Goal: Task Accomplishment & Management: Manage account settings

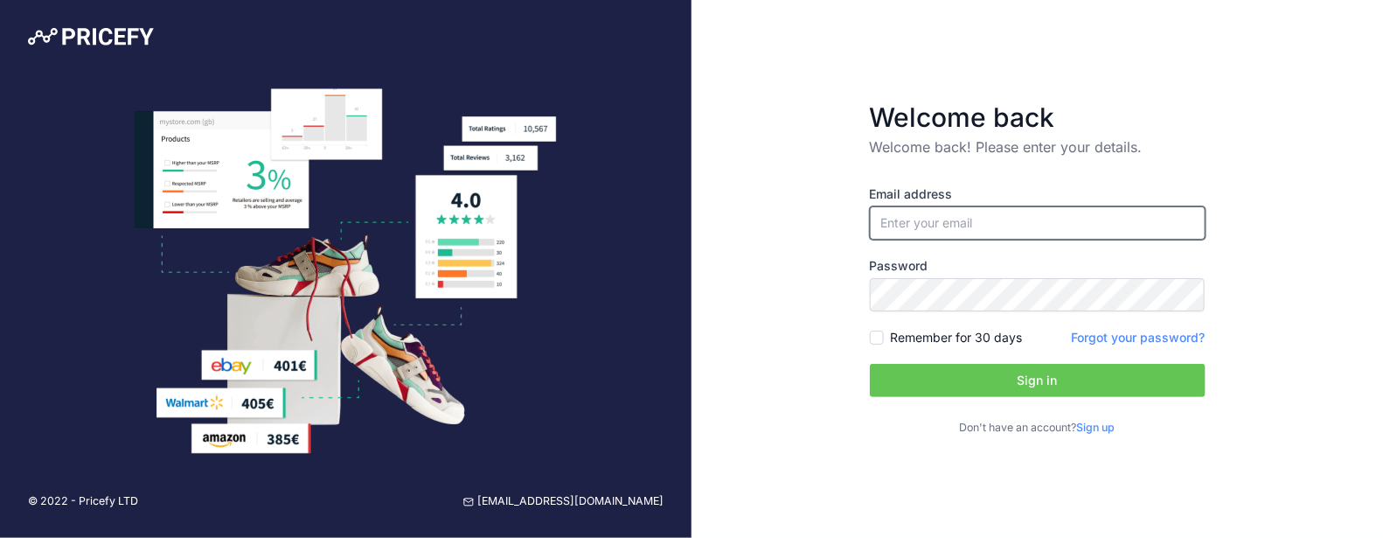
click at [971, 208] on input "email" at bounding box center [1038, 222] width 336 height 33
click at [951, 226] on input "email" at bounding box center [1038, 222] width 336 height 33
click at [976, 250] on div "Email address Password Remember for 30 days" at bounding box center [1038, 310] width 336 height 250
click at [984, 216] on input "email" at bounding box center [1038, 222] width 336 height 33
type input "mtitrent@efectoled.com"
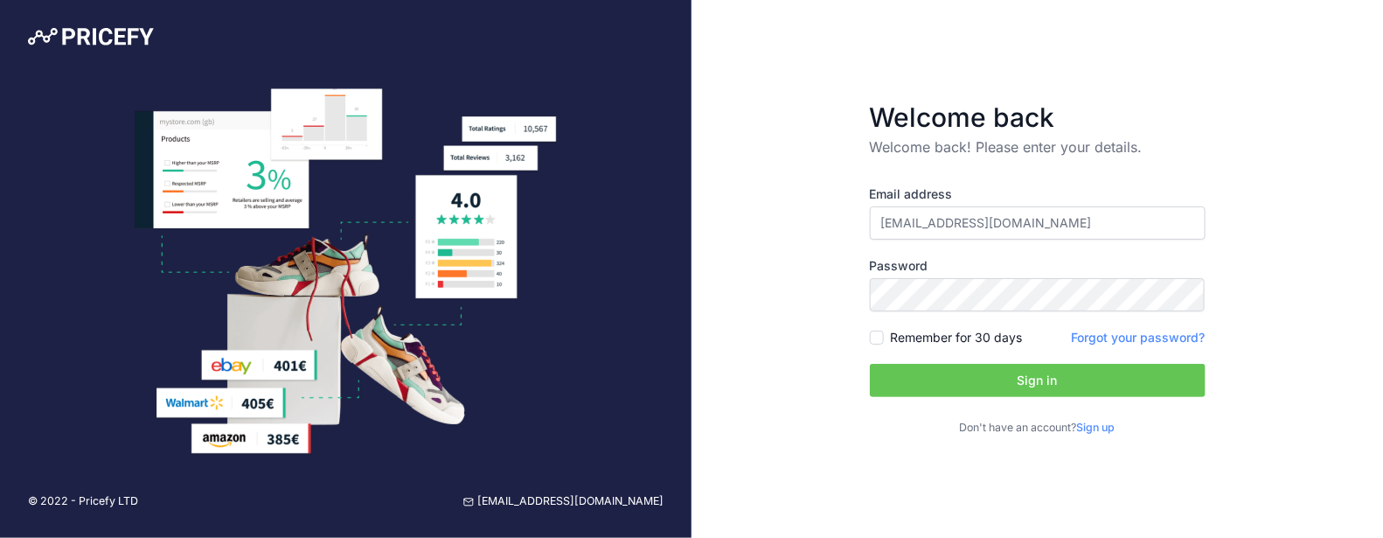
click at [1270, 163] on div "Welcome back Welcome back! Please enter your details. Email address mtitrent@ef…" at bounding box center [1036, 269] width 691 height 538
click at [1045, 231] on input "mtitrent@efectoled.com" at bounding box center [1038, 222] width 336 height 33
drag, startPoint x: 1058, startPoint y: 225, endPoint x: 683, endPoint y: 221, distance: 374.1
click at [683, 221] on div "© 2022 - Pricefy LTD support@pricefy.io Welcome back Welcome back! Please enter…" at bounding box center [691, 269] width 1383 height 538
type input "[EMAIL_ADDRESS][DOMAIN_NAME]"
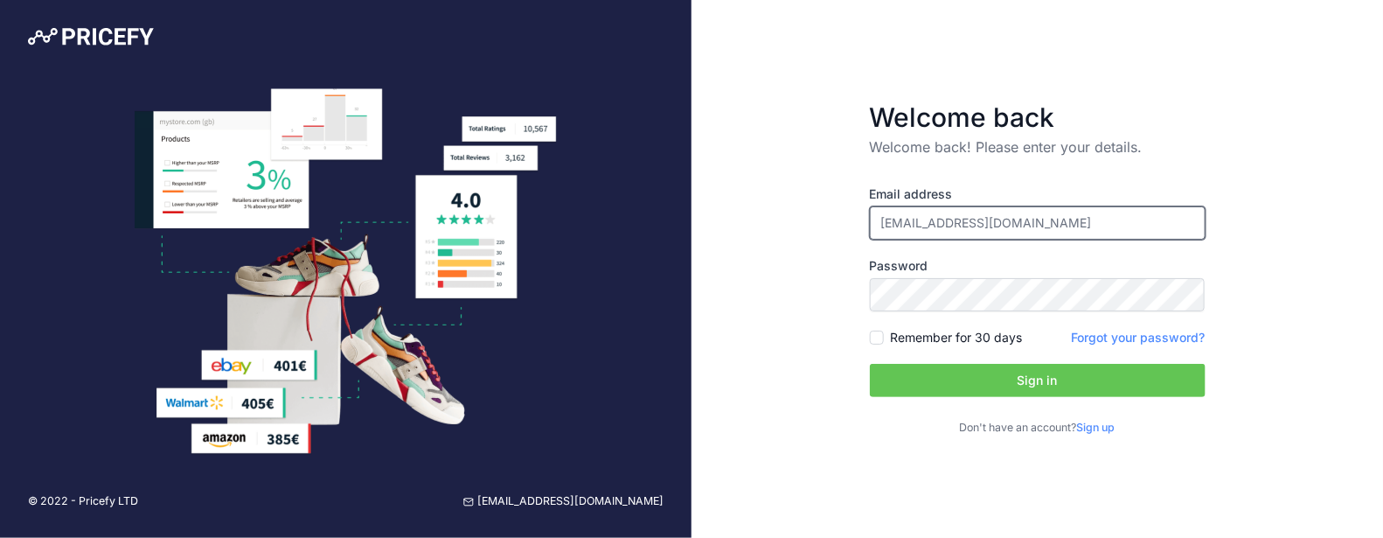
drag, startPoint x: 1063, startPoint y: 224, endPoint x: 825, endPoint y: 203, distance: 238.6
click at [825, 203] on div "Welcome back Welcome back! Please enter your details. Email address mtitrent+fr…" at bounding box center [1036, 269] width 691 height 538
click at [1148, 341] on link "Forgot your password?" at bounding box center [1139, 336] width 134 height 15
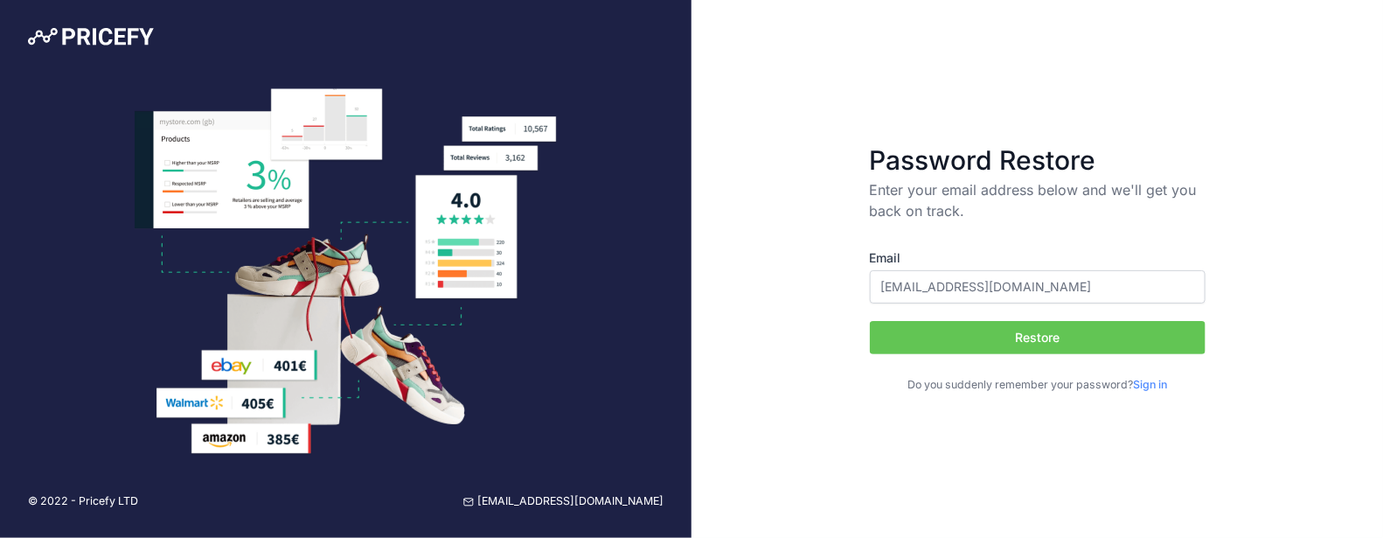
type input "[EMAIL_ADDRESS][DOMAIN_NAME]"
click at [1061, 343] on button "Restore" at bounding box center [1038, 337] width 336 height 33
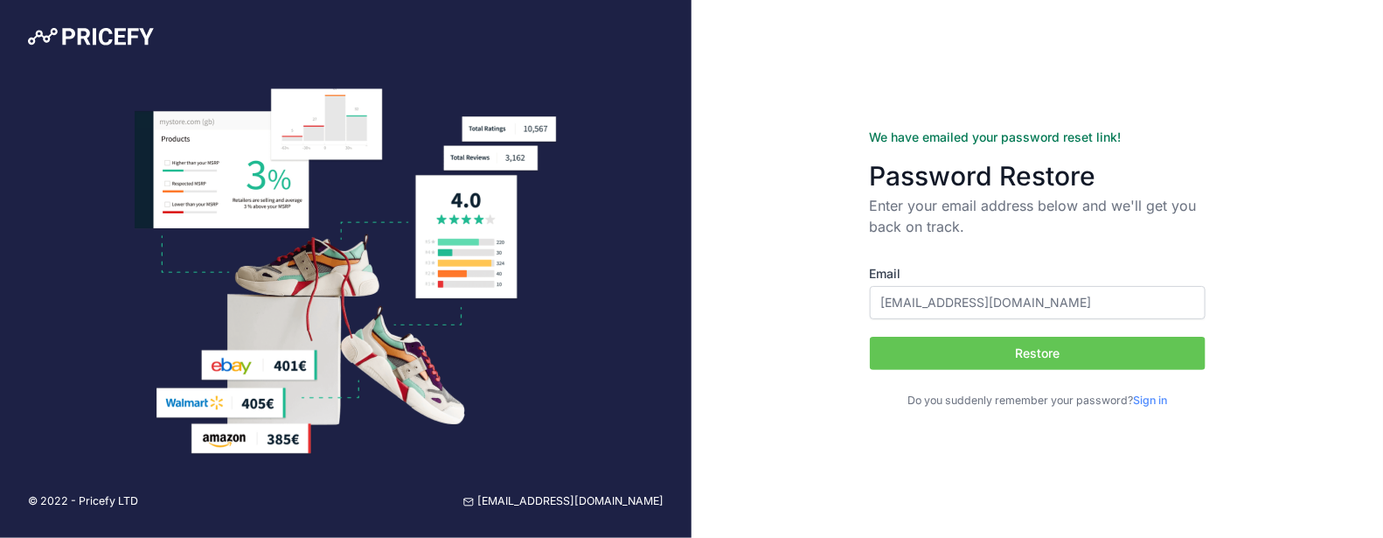
type input "[EMAIL_ADDRESS][DOMAIN_NAME]"
click at [1075, 343] on button "Restore" at bounding box center [1038, 352] width 336 height 33
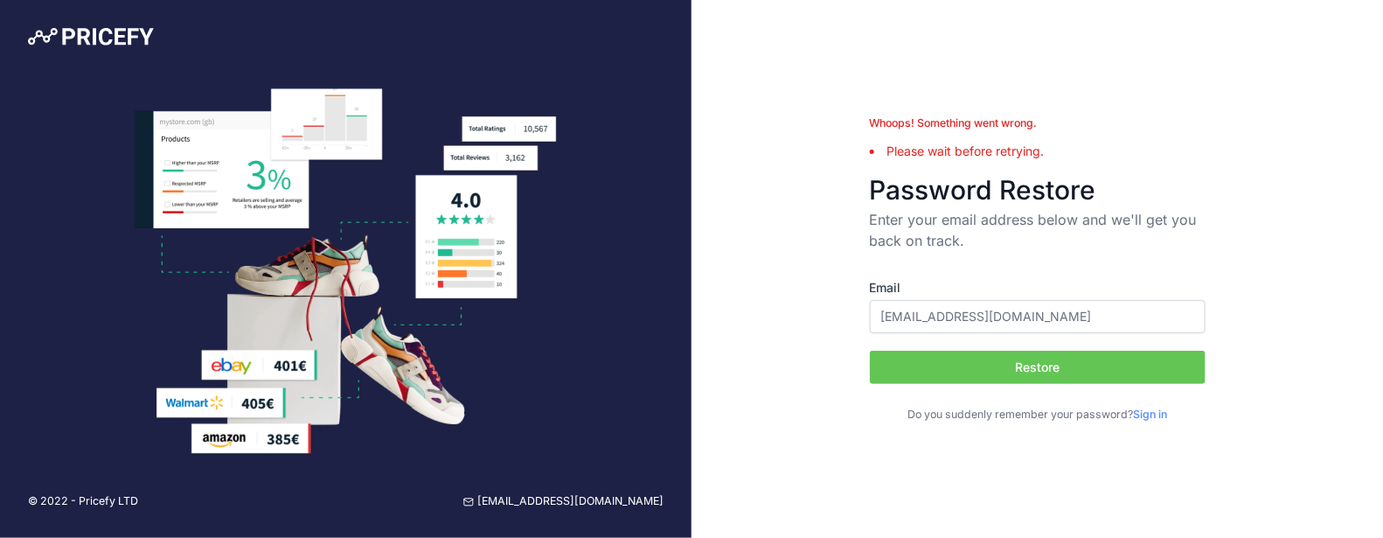
click at [1164, 413] on link "Sign in" at bounding box center [1150, 413] width 34 height 13
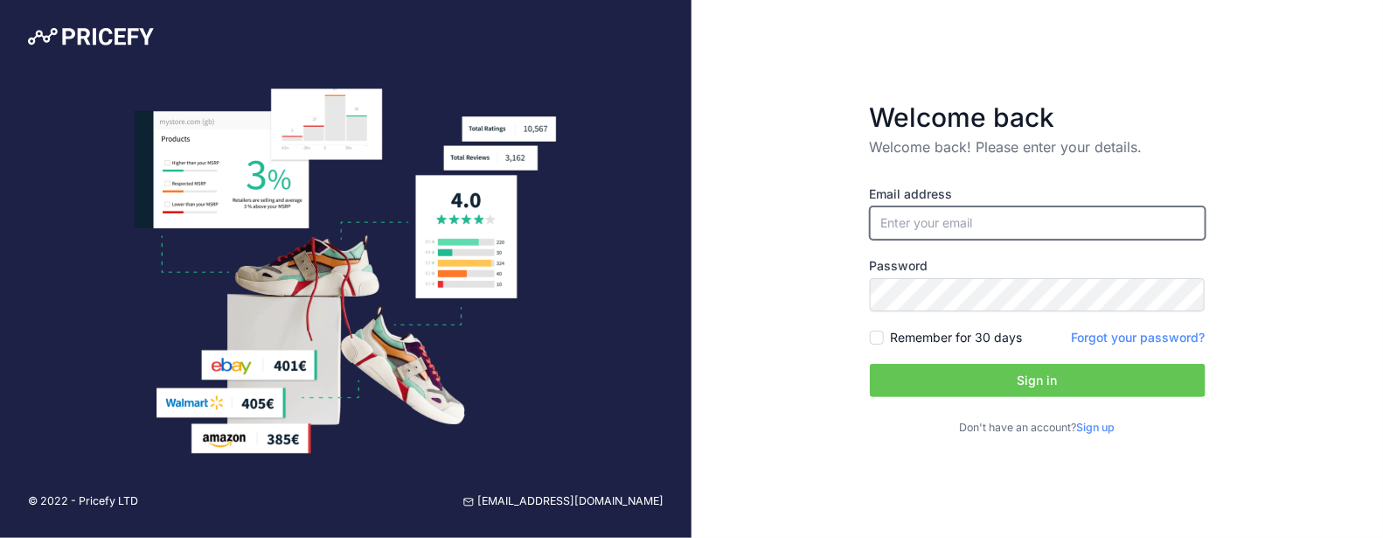
click at [986, 215] on input "email" at bounding box center [1038, 222] width 336 height 33
click at [782, 289] on div "Welcome back Welcome back! Please enter your details. Email address Password Si…" at bounding box center [1036, 269] width 691 height 538
click at [897, 241] on div "Email address Password Remember for 30 days" at bounding box center [1038, 310] width 336 height 250
click at [918, 212] on input "email" at bounding box center [1038, 222] width 336 height 33
type input "[EMAIL_ADDRESS][DOMAIN_NAME]"
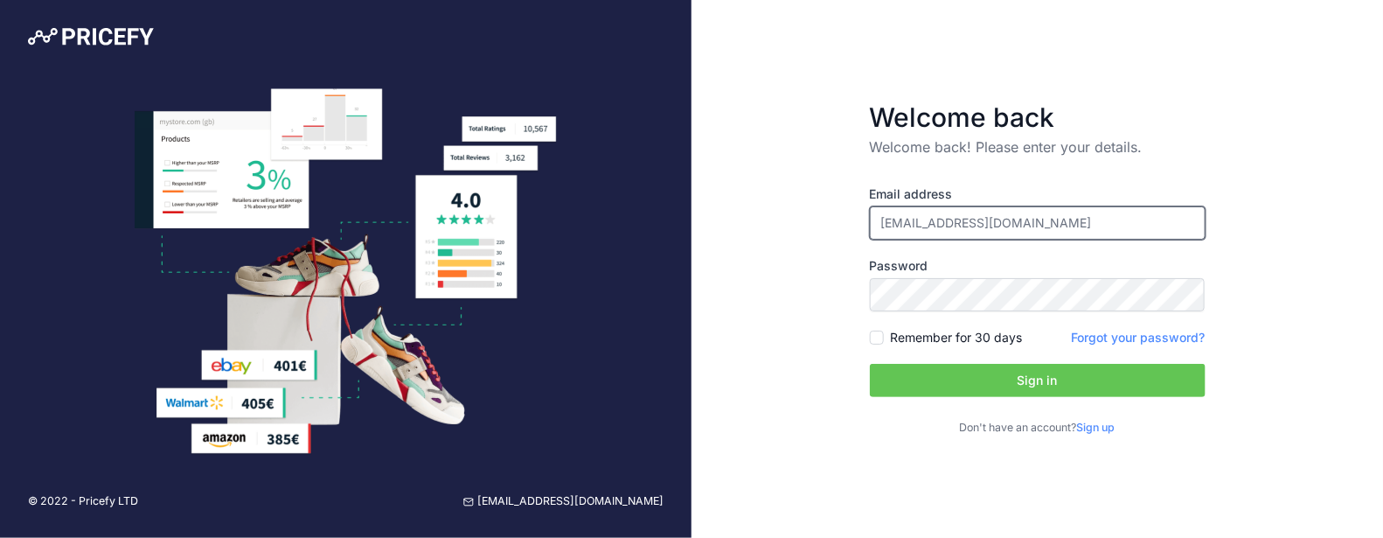
drag, startPoint x: 1078, startPoint y: 231, endPoint x: 854, endPoint y: 227, distance: 223.8
click at [854, 227] on form "Welcome back Welcome back! Please enter your details. Email address [EMAIL_ADDR…" at bounding box center [1038, 268] width 392 height 390
drag, startPoint x: 666, startPoint y: 500, endPoint x: 558, endPoint y: 503, distance: 108.4
click at [561, 503] on div "© 2022 - Pricefy LTD [EMAIL_ADDRESS][DOMAIN_NAME]" at bounding box center [345, 501] width 691 height 73
copy link "[EMAIL_ADDRESS][DOMAIN_NAME]"
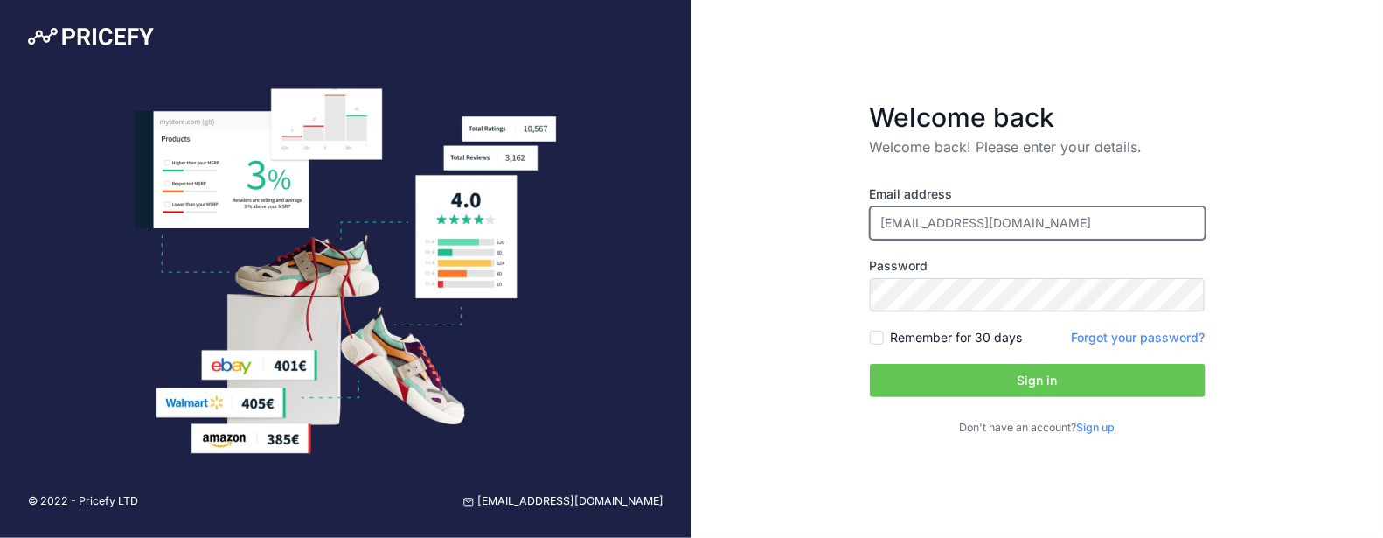
drag, startPoint x: 1049, startPoint y: 227, endPoint x: 877, endPoint y: 248, distance: 173.4
click at [877, 248] on div "Email address [EMAIL_ADDRESS][DOMAIN_NAME] Password Remember for 30 days Sign up" at bounding box center [1038, 310] width 336 height 250
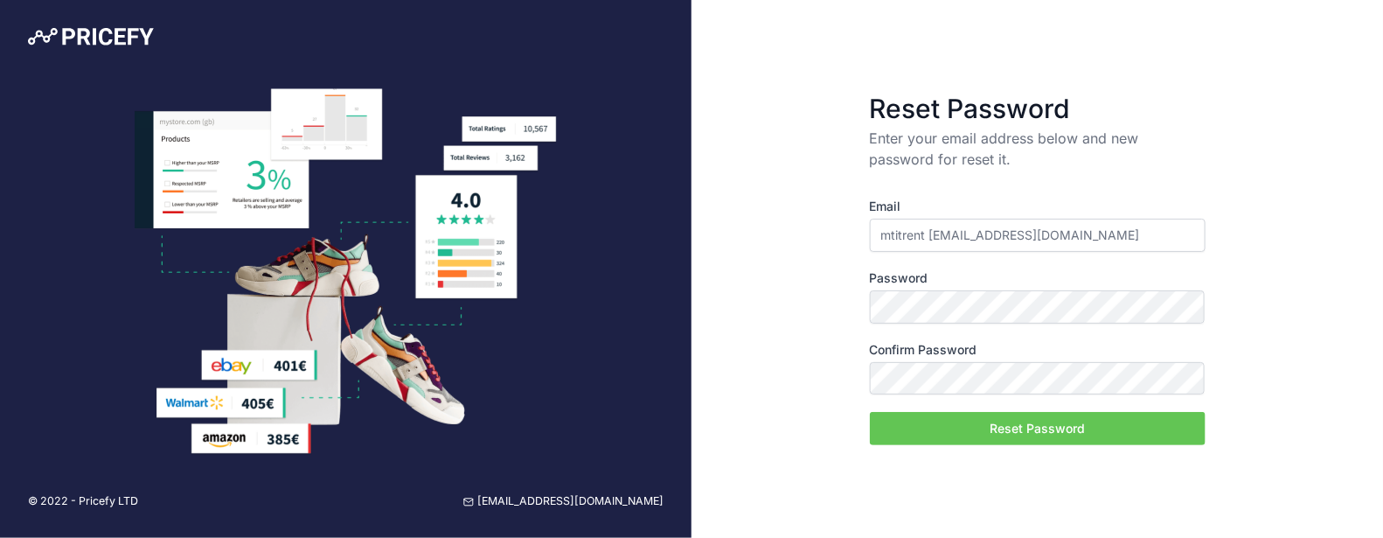
click at [1011, 430] on button "Reset Password" at bounding box center [1038, 428] width 336 height 33
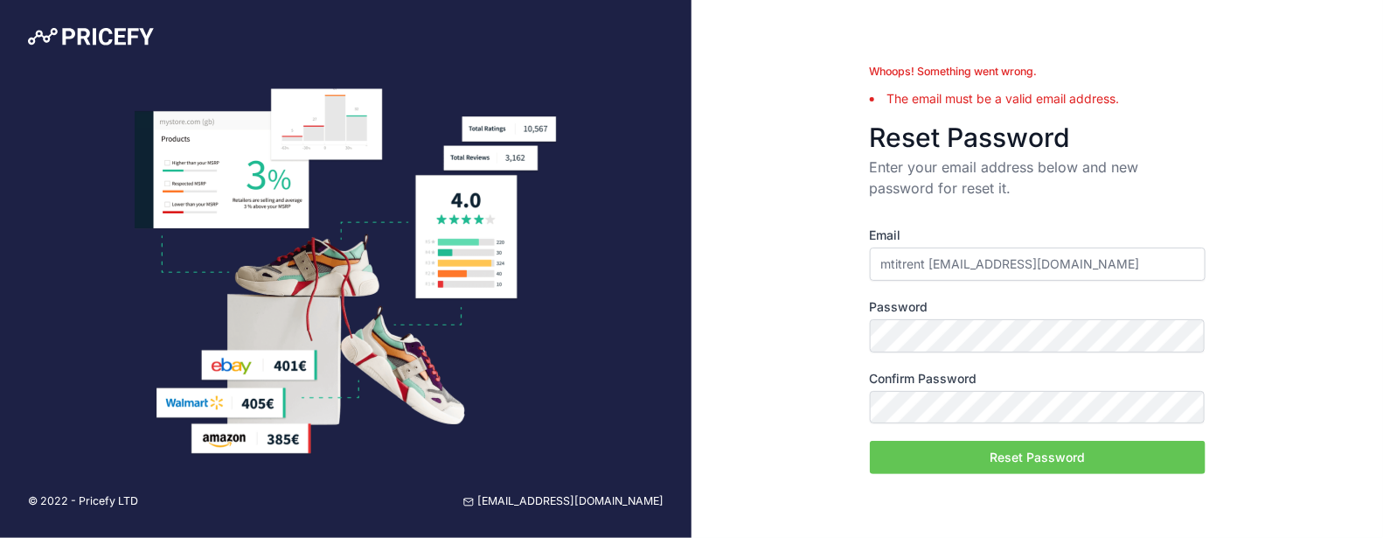
drag, startPoint x: 931, startPoint y: 266, endPoint x: 1014, endPoint y: 260, distance: 83.2
click at [940, 264] on input "mtitrent [EMAIL_ADDRESS][DOMAIN_NAME]" at bounding box center [1038, 263] width 336 height 33
click at [926, 260] on input "mtitrent [EMAIL_ADDRESS][DOMAIN_NAME]" at bounding box center [1038, 263] width 336 height 33
drag, startPoint x: 1015, startPoint y: 261, endPoint x: 918, endPoint y: 274, distance: 97.8
click at [918, 274] on input "mtitrent [EMAIL_ADDRESS][DOMAIN_NAME]" at bounding box center [1038, 263] width 336 height 33
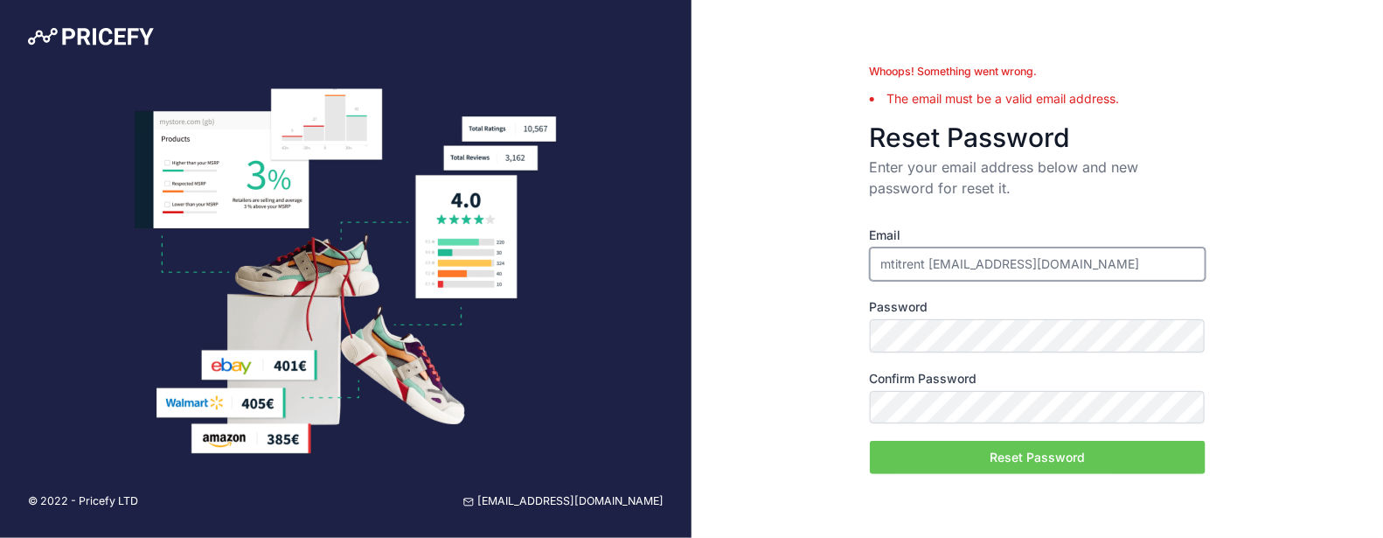
click at [932, 272] on input "mtitrent [EMAIL_ADDRESS][DOMAIN_NAME]" at bounding box center [1038, 263] width 336 height 33
click at [930, 269] on input "mtitrent [EMAIL_ADDRESS][DOMAIN_NAME]" at bounding box center [1038, 263] width 336 height 33
click at [1051, 289] on div "Email mtitrent francia@ledkia.com Password Confirm Password Reset Password" at bounding box center [1038, 349] width 336 height 247
click at [1063, 252] on input "mtitrent [EMAIL_ADDRESS][DOMAIN_NAME]" at bounding box center [1038, 263] width 336 height 33
click at [889, 259] on input "mtitrent [EMAIL_ADDRESS][DOMAIN_NAME]" at bounding box center [1038, 263] width 336 height 33
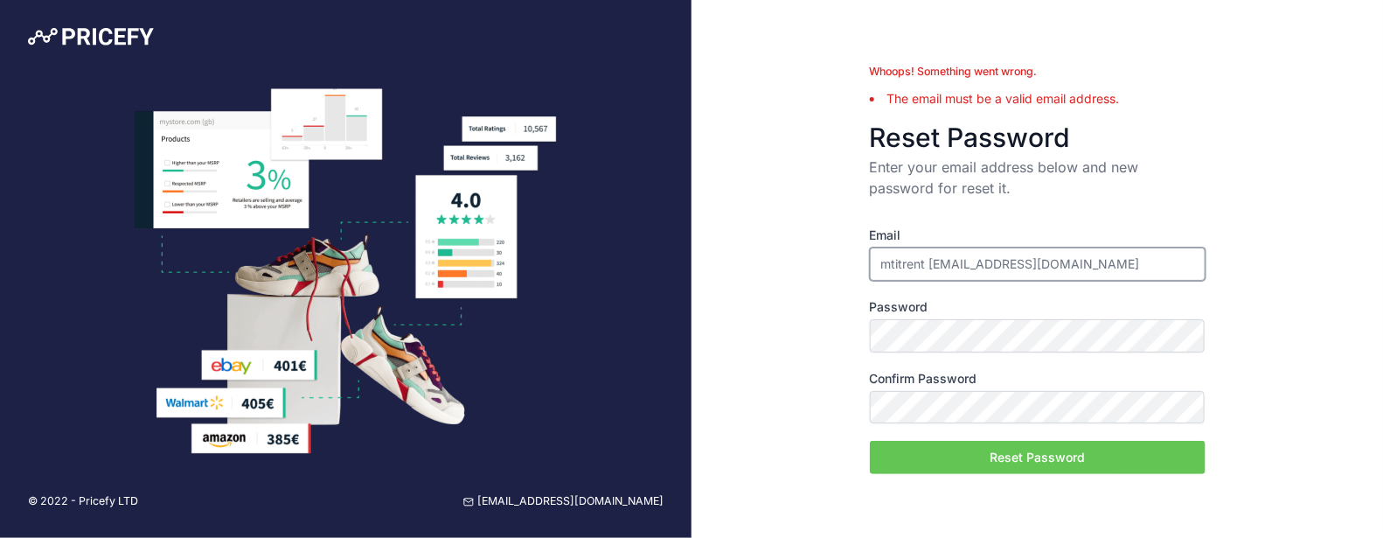
click at [887, 258] on input "mtitrent [EMAIL_ADDRESS][DOMAIN_NAME]" at bounding box center [1038, 263] width 336 height 33
click at [888, 253] on input "mtitrent [EMAIL_ADDRESS][DOMAIN_NAME]" at bounding box center [1038, 263] width 336 height 33
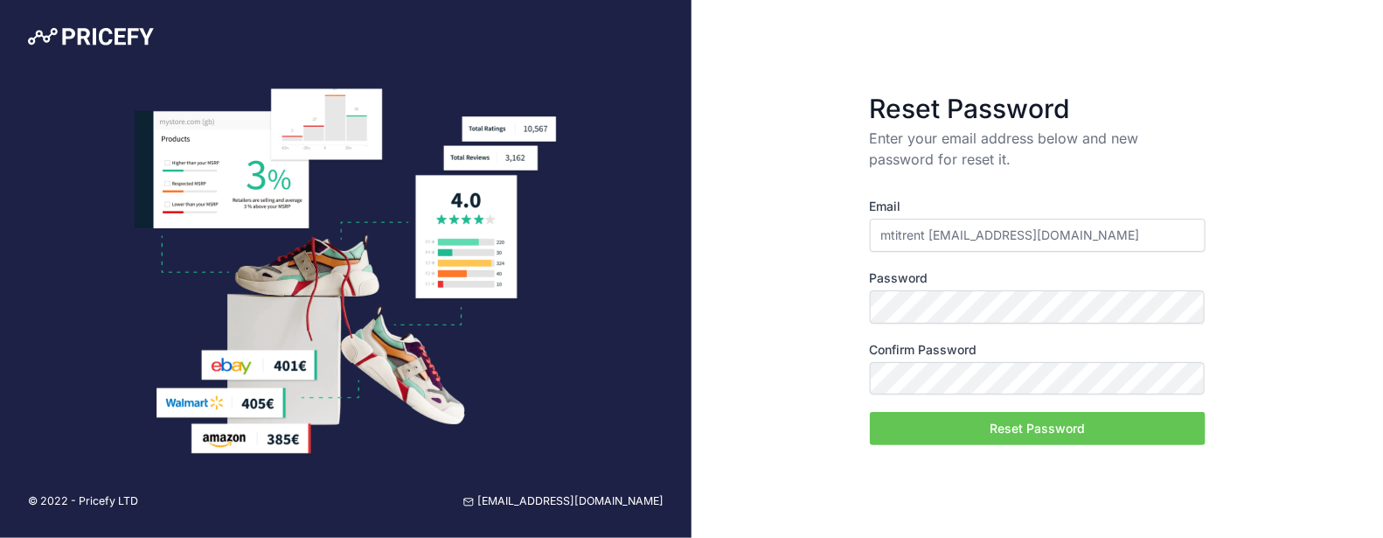
click at [931, 225] on input "mtitrent [EMAIL_ADDRESS][DOMAIN_NAME]" at bounding box center [1038, 234] width 336 height 33
click at [1021, 433] on button "Reset Password" at bounding box center [1038, 428] width 336 height 33
click at [955, 241] on input "mtitrent francia@ledkia.com" at bounding box center [1038, 234] width 336 height 33
click at [929, 236] on input "mtitrent francia@ledkia.com" at bounding box center [1038, 234] width 336 height 33
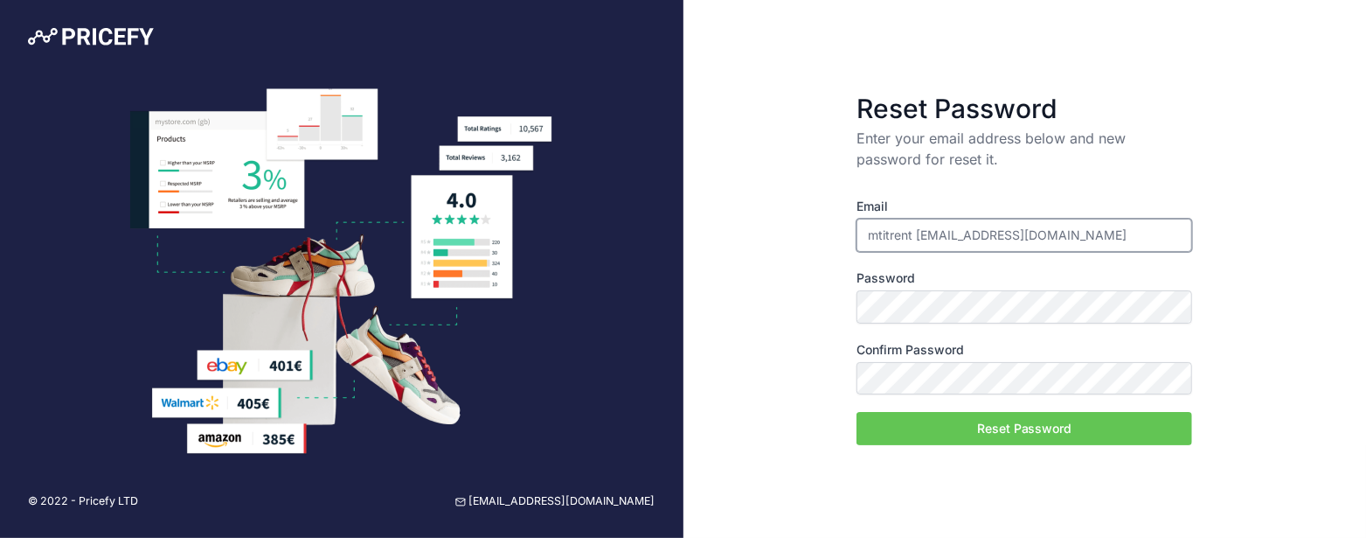
click at [919, 220] on input "mtitrent francia@ledkia.com" at bounding box center [1025, 234] width 336 height 33
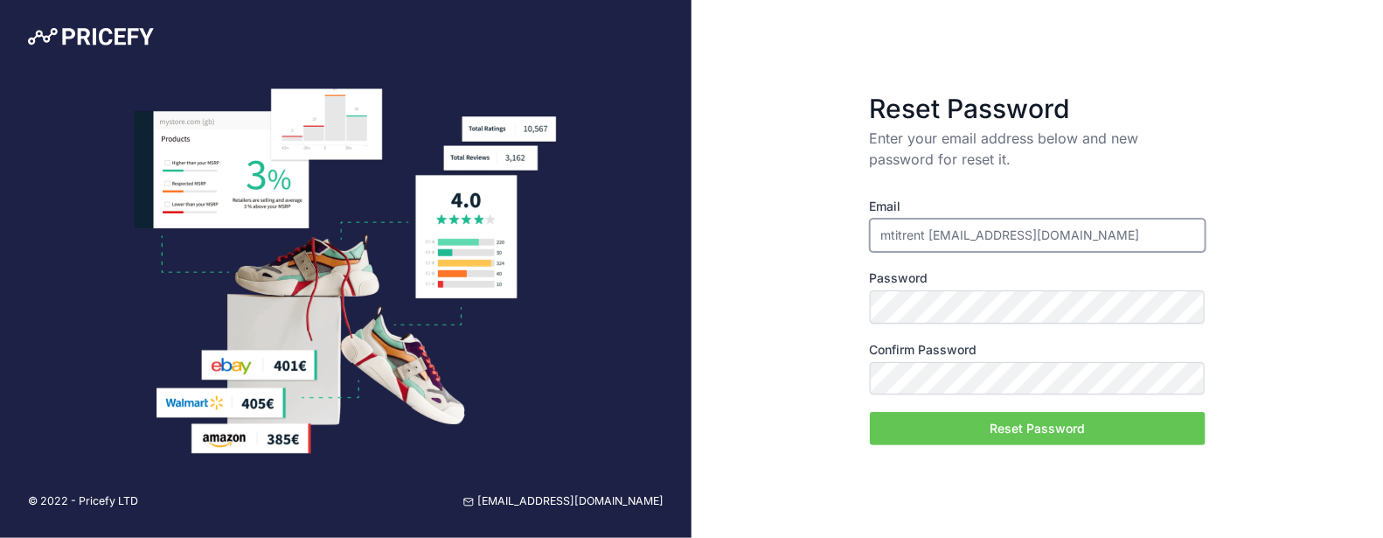
click at [926, 225] on input "mtitrent francia@ledkia.com" at bounding box center [1038, 234] width 336 height 33
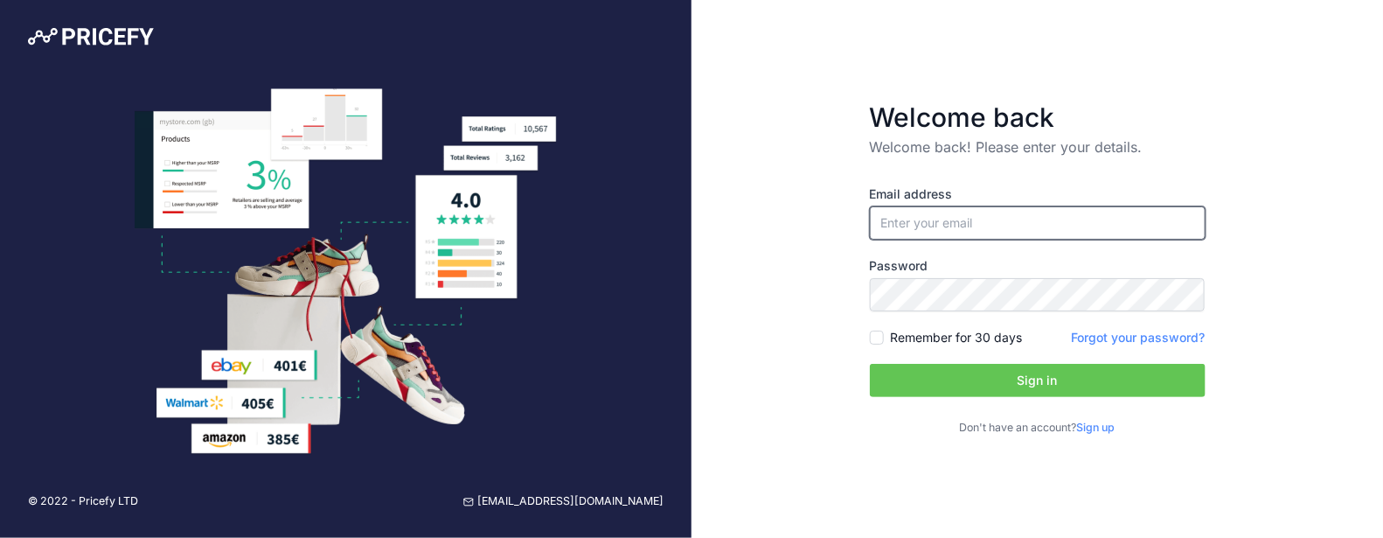
click at [939, 212] on input "email" at bounding box center [1038, 222] width 336 height 33
click at [1008, 215] on input "email" at bounding box center [1038, 222] width 336 height 33
type input "[EMAIL_ADDRESS][DOMAIN_NAME]"
